Goal: Transaction & Acquisition: Download file/media

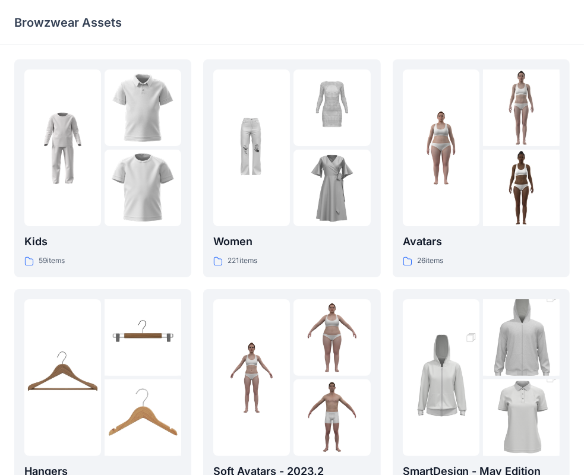
drag, startPoint x: 582, startPoint y: 202, endPoint x: 575, endPoint y: 222, distance: 21.6
click at [575, 222] on div "Kids 59 items Hangers 6 items Meshcapade Animated Avatars 8 items Women 221 ite…" at bounding box center [292, 408] width 584 height 726
click at [234, 242] on p "Women" at bounding box center [291, 242] width 157 height 17
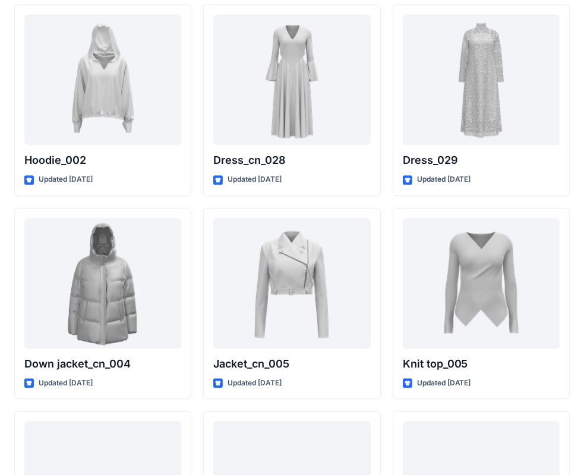
scroll to position [7634, 0]
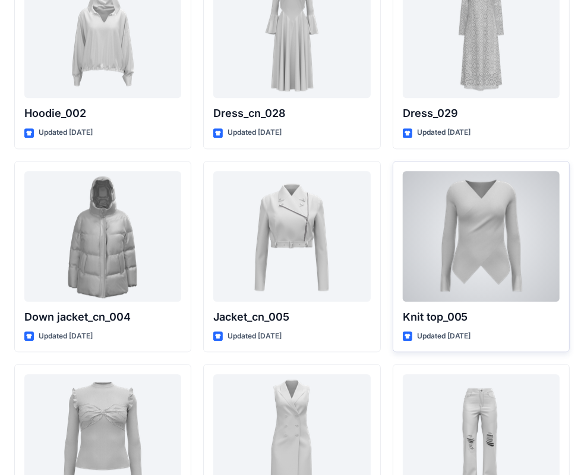
click at [487, 226] on div at bounding box center [481, 236] width 157 height 131
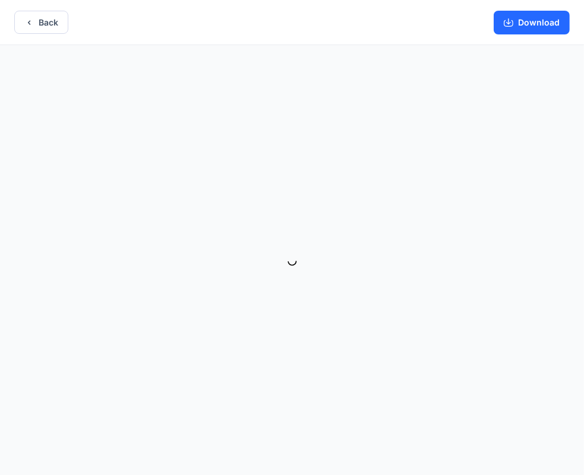
click at [486, 226] on div "Back Download" at bounding box center [292, 239] width 584 height 478
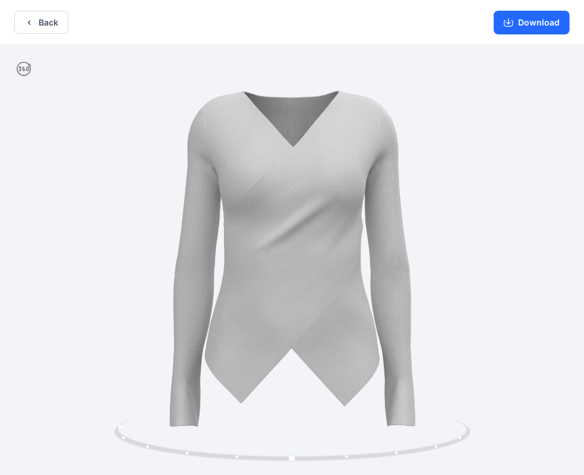
scroll to position [2, 0]
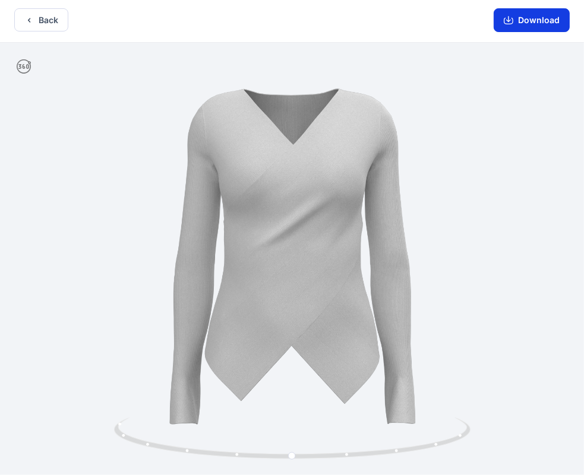
click at [549, 18] on button "Download" at bounding box center [532, 20] width 76 height 24
click at [538, 22] on button "Download" at bounding box center [532, 20] width 76 height 24
click at [507, 20] on icon "button" at bounding box center [509, 20] width 10 height 10
click at [513, 19] on icon "button" at bounding box center [509, 20] width 10 height 10
click at [513, 20] on icon "button" at bounding box center [509, 21] width 10 height 7
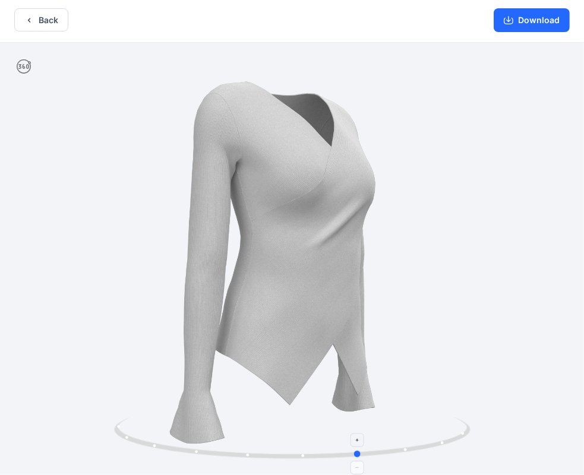
drag, startPoint x: 329, startPoint y: 429, endPoint x: 339, endPoint y: 439, distance: 13.9
click at [339, 441] on icon at bounding box center [294, 440] width 360 height 45
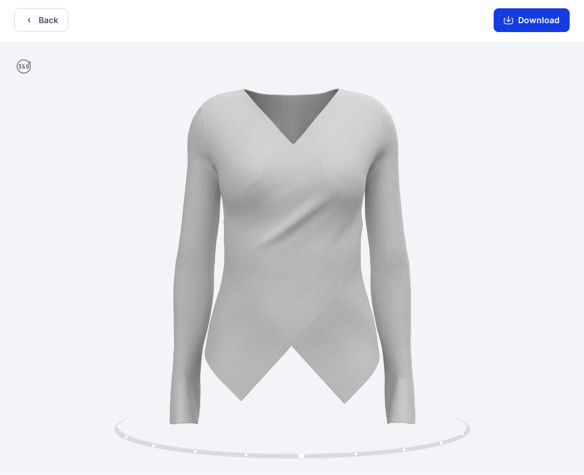
click at [521, 17] on button "Download" at bounding box center [532, 20] width 76 height 24
click at [518, 21] on button "Download" at bounding box center [532, 20] width 76 height 24
click at [48, 27] on button "Back" at bounding box center [41, 19] width 54 height 23
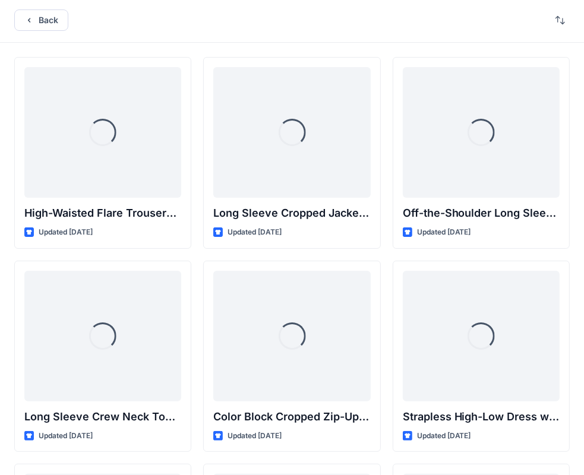
scroll to position [7634, 0]
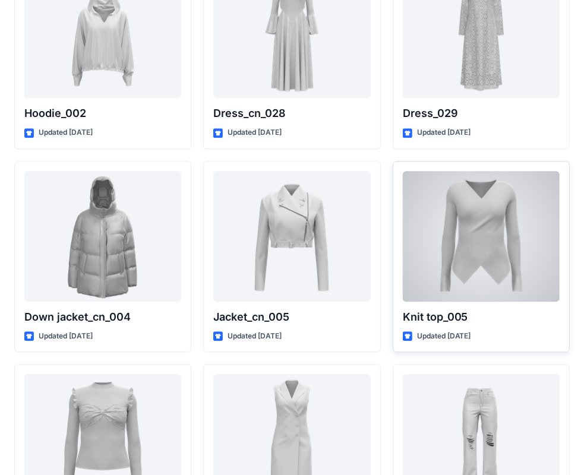
click at [500, 240] on div at bounding box center [481, 236] width 157 height 131
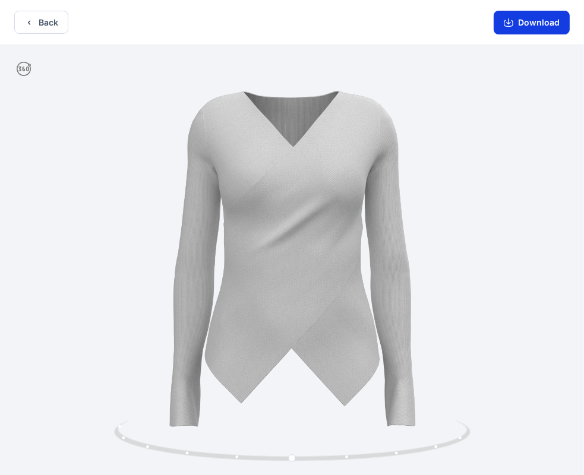
click at [522, 23] on button "Download" at bounding box center [532, 23] width 76 height 24
click at [523, 20] on button "Download" at bounding box center [532, 23] width 76 height 24
click at [509, 20] on icon "button" at bounding box center [509, 23] width 10 height 10
click at [507, 21] on icon "button" at bounding box center [509, 23] width 10 height 10
click at [533, 25] on button "Download" at bounding box center [532, 23] width 76 height 24
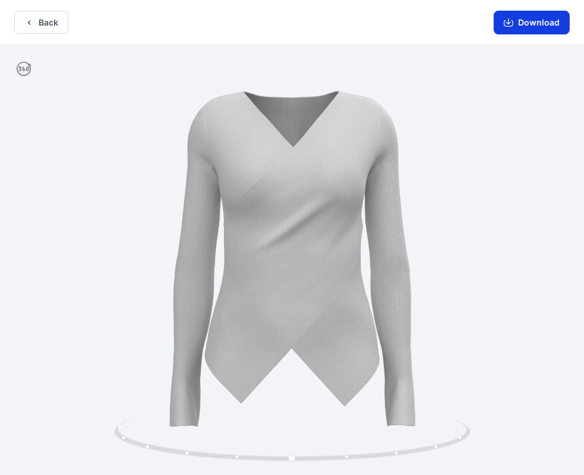
click at [534, 25] on button "Download" at bounding box center [532, 23] width 76 height 24
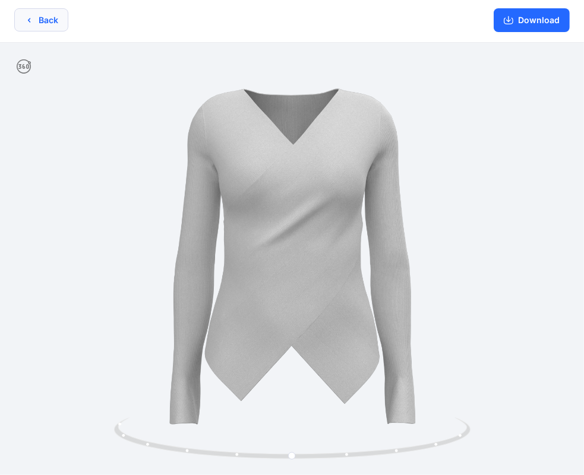
click at [57, 20] on button "Back" at bounding box center [41, 19] width 54 height 23
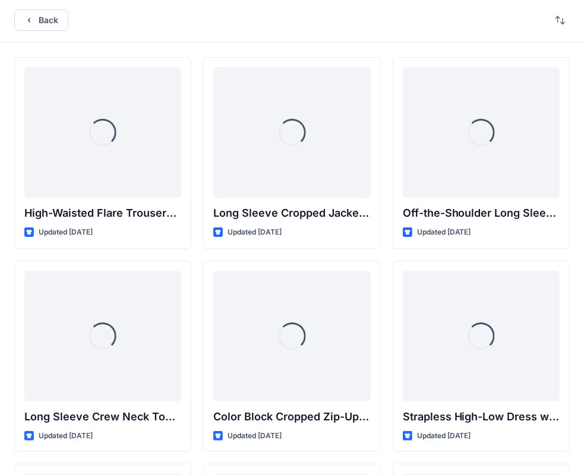
scroll to position [7634, 0]
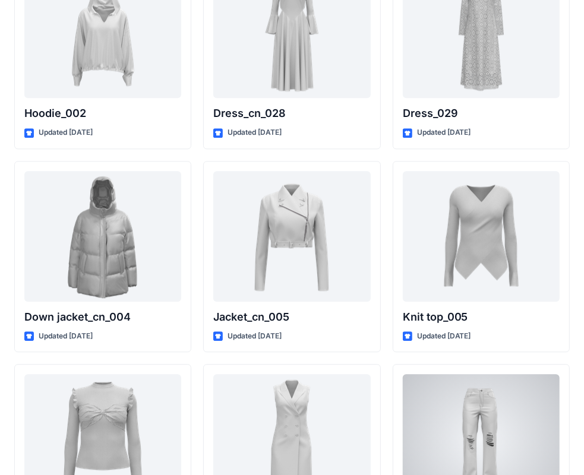
click at [480, 411] on div at bounding box center [481, 439] width 157 height 131
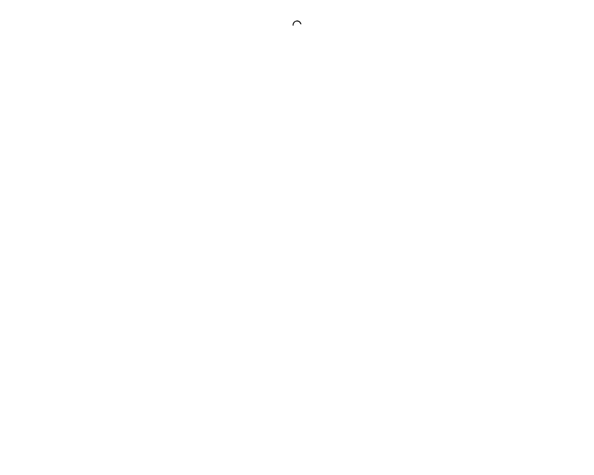
click at [478, 411] on div at bounding box center [297, 237] width 594 height 475
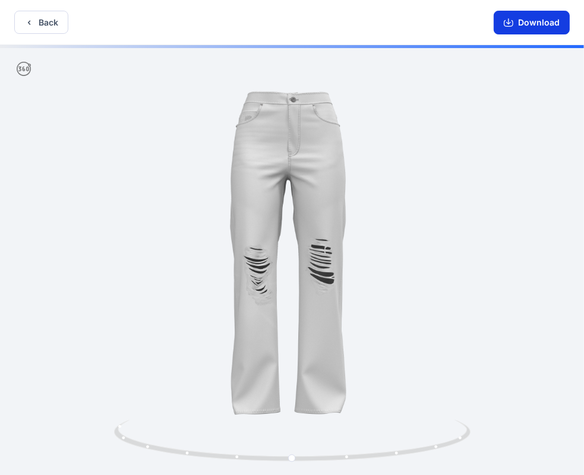
click at [528, 21] on button "Download" at bounding box center [532, 23] width 76 height 24
click at [528, 20] on button "Download" at bounding box center [532, 23] width 76 height 24
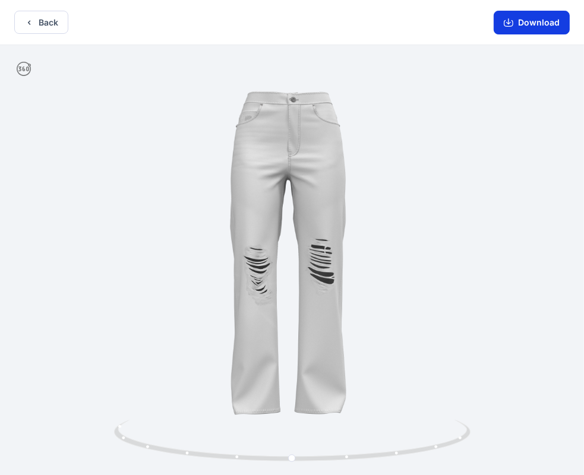
click at [544, 30] on button "Download" at bounding box center [532, 23] width 76 height 24
click at [546, 23] on button "Download" at bounding box center [532, 23] width 76 height 24
click at [48, 21] on button "Back" at bounding box center [41, 22] width 54 height 23
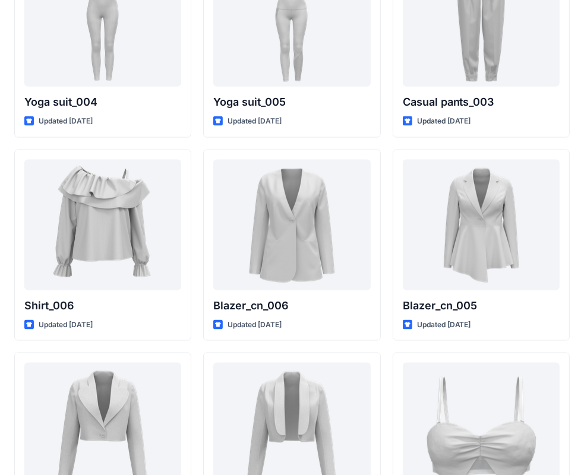
scroll to position [6897, 0]
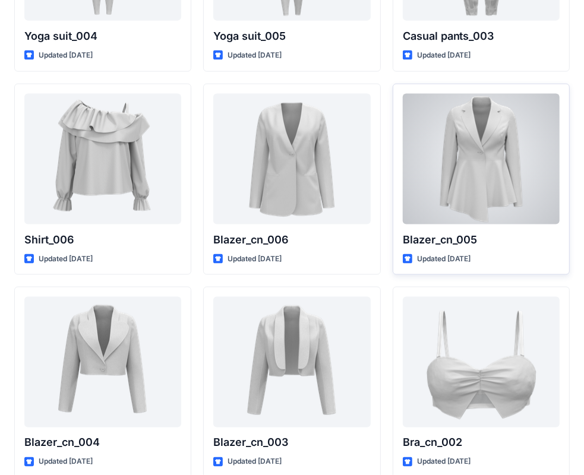
click at [483, 152] on div at bounding box center [481, 159] width 157 height 131
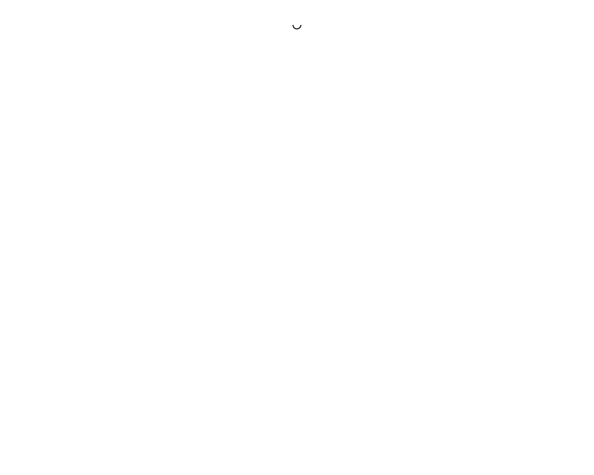
drag, startPoint x: 484, startPoint y: 152, endPoint x: 486, endPoint y: 159, distance: 7.5
click at [484, 152] on div at bounding box center [297, 237] width 594 height 475
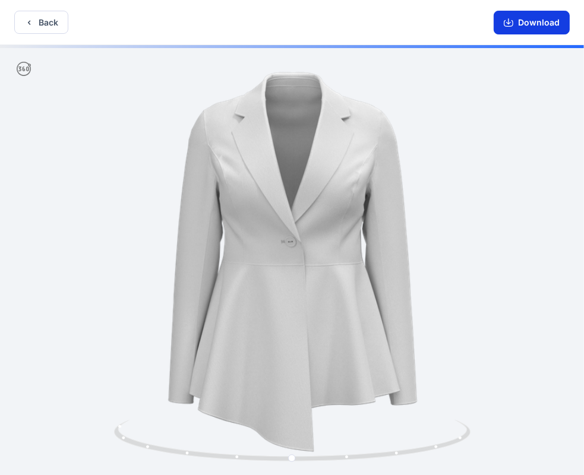
click at [542, 24] on button "Download" at bounding box center [532, 23] width 76 height 24
click at [547, 25] on button "Download" at bounding box center [532, 23] width 76 height 24
